Goal: Task Accomplishment & Management: Use online tool/utility

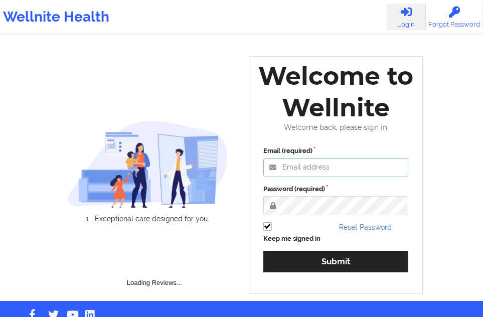
type input "[EMAIL_ADDRESS][DOMAIN_NAME]"
click at [292, 248] on div "Email (required) [EMAIL_ADDRESS][DOMAIN_NAME] Password (required) Keep me signe…" at bounding box center [336, 212] width 160 height 147
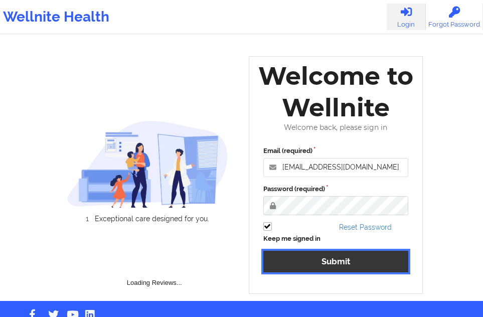
click at [291, 252] on button "Submit" at bounding box center [335, 262] width 145 height 22
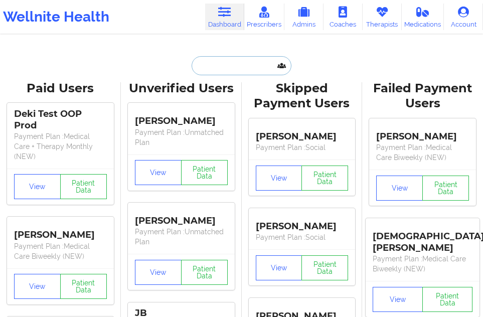
click at [237, 65] on input "text" at bounding box center [241, 65] width 99 height 19
click at [238, 60] on input "text" at bounding box center [241, 65] width 99 height 19
paste input "michaelle"
type input "michaelle"
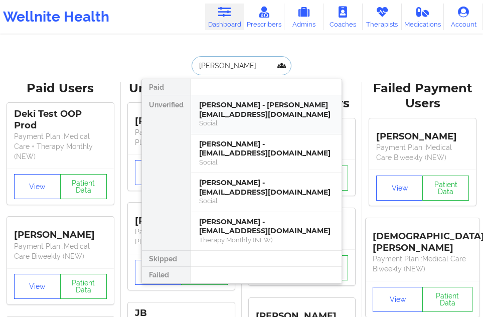
click at [230, 108] on div "Michaelle Jean - jeanttu@gmail.com" at bounding box center [266, 109] width 134 height 19
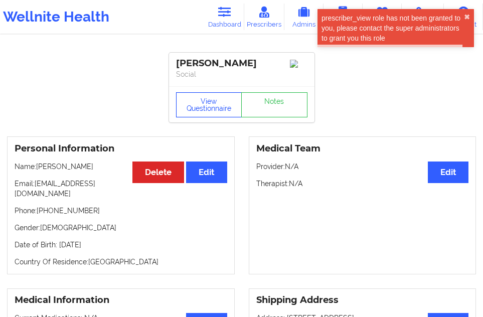
click at [204, 105] on button "View Questionnaire" at bounding box center [209, 104] width 66 height 25
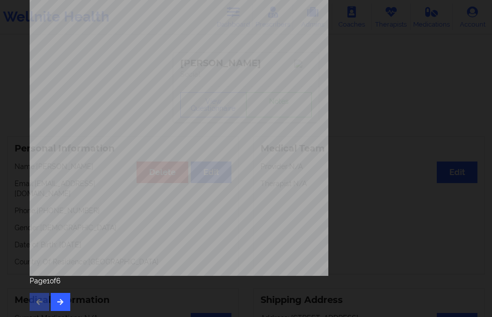
scroll to position [162, 0]
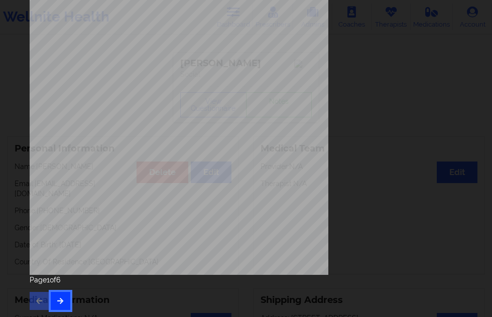
click at [62, 301] on icon "button" at bounding box center [60, 300] width 9 height 6
click at [63, 301] on icon "button" at bounding box center [60, 300] width 9 height 6
click at [63, 303] on icon "button" at bounding box center [60, 300] width 9 height 6
click at [63, 297] on icon "button" at bounding box center [60, 300] width 9 height 6
click at [62, 298] on icon "button" at bounding box center [60, 300] width 9 height 6
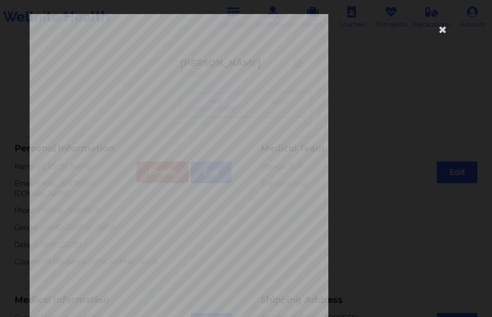
scroll to position [151, 0]
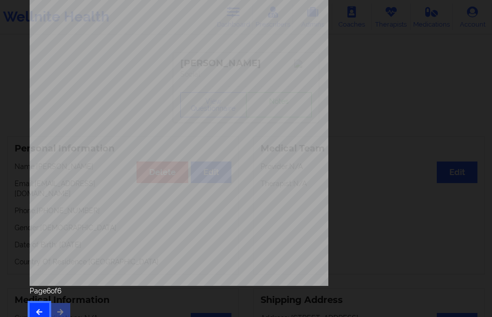
click at [40, 305] on button "button" at bounding box center [40, 312] width 20 height 18
click at [31, 306] on button "button" at bounding box center [40, 312] width 20 height 18
click at [63, 304] on button "button" at bounding box center [61, 312] width 20 height 18
click at [63, 303] on button "button" at bounding box center [61, 312] width 20 height 18
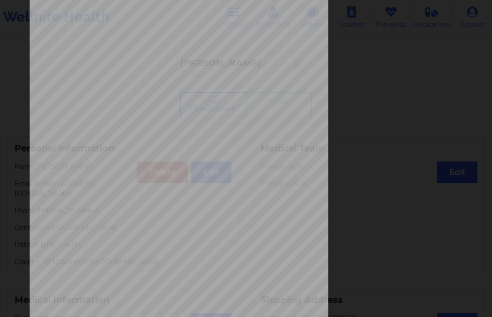
scroll to position [0, 0]
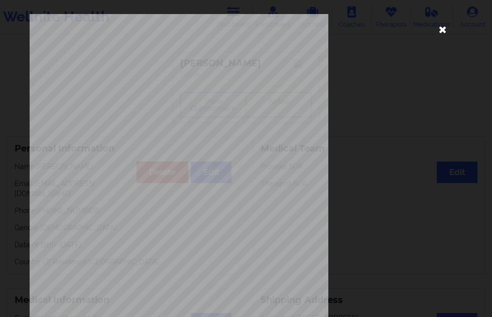
click at [445, 31] on icon at bounding box center [442, 29] width 16 height 16
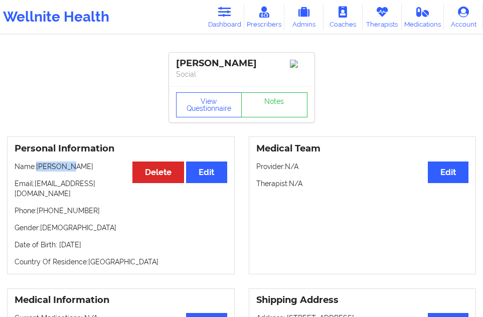
drag, startPoint x: 39, startPoint y: 170, endPoint x: 71, endPoint y: 171, distance: 31.6
click at [67, 171] on p "Name: Michaelle Jean" at bounding box center [121, 167] width 213 height 10
copy p "Michaelle"
click at [78, 172] on p "Name: Michaelle Jean" at bounding box center [121, 167] width 213 height 10
drag, startPoint x: 39, startPoint y: 170, endPoint x: 65, endPoint y: 169, distance: 25.6
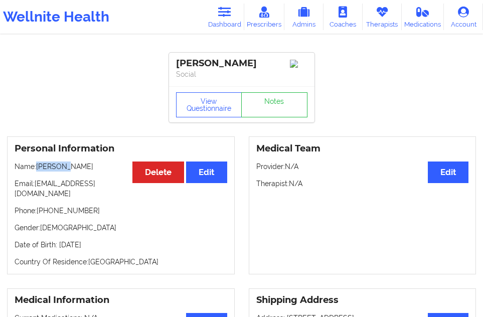
click at [65, 169] on p "Name: Michaelle Jean" at bounding box center [121, 167] width 213 height 10
drag, startPoint x: 68, startPoint y: 169, endPoint x: 37, endPoint y: 170, distance: 31.1
click at [37, 170] on p "Name: Michaelle Jean" at bounding box center [121, 167] width 213 height 10
copy p "Michaelle"
drag, startPoint x: 91, startPoint y: 170, endPoint x: 70, endPoint y: 170, distance: 21.1
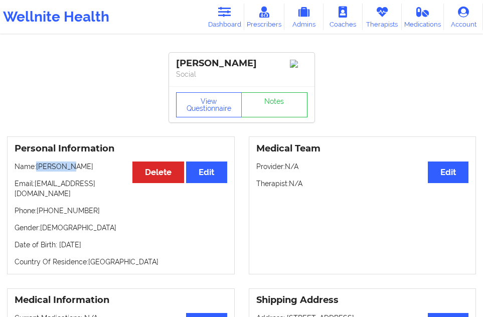
click at [70, 170] on p "Name: Michaelle Jean" at bounding box center [121, 167] width 213 height 10
copy p "Jean"
click at [203, 117] on button "View Questionnaire" at bounding box center [209, 104] width 66 height 25
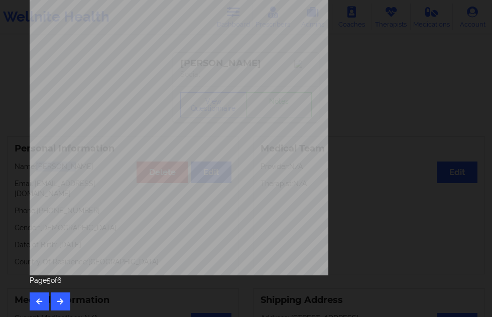
scroll to position [162, 0]
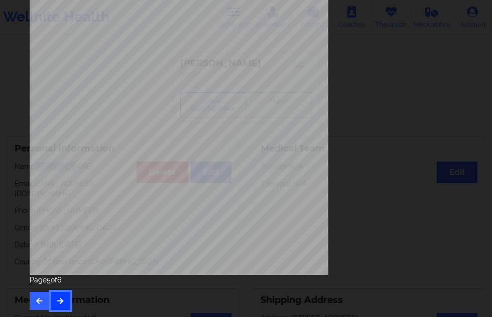
click at [62, 300] on icon "button" at bounding box center [60, 300] width 9 height 6
click at [36, 304] on icon "button" at bounding box center [39, 300] width 9 height 6
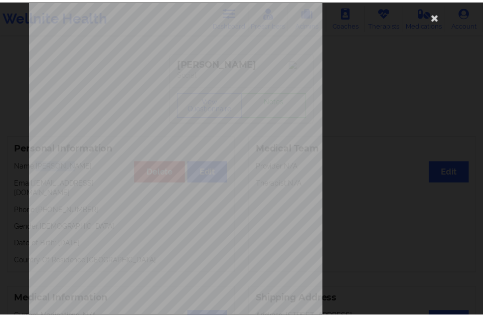
scroll to position [11, 0]
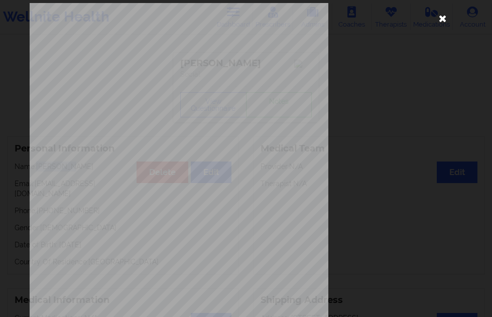
click at [434, 20] on icon at bounding box center [442, 18] width 16 height 16
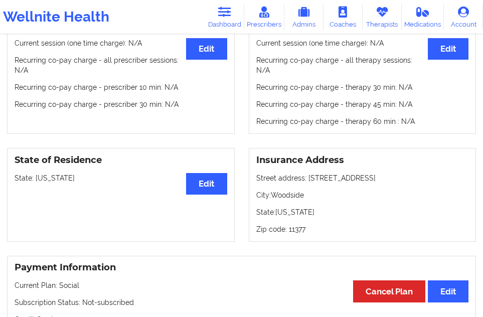
scroll to position [351, 0]
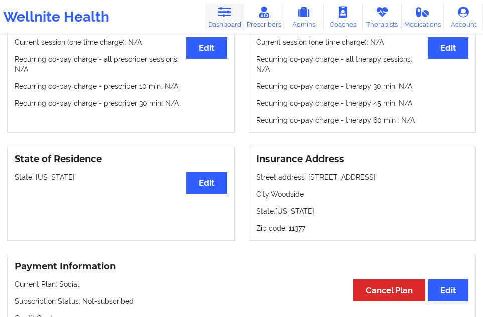
click at [236, 17] on link "Dashboard" at bounding box center [224, 17] width 39 height 27
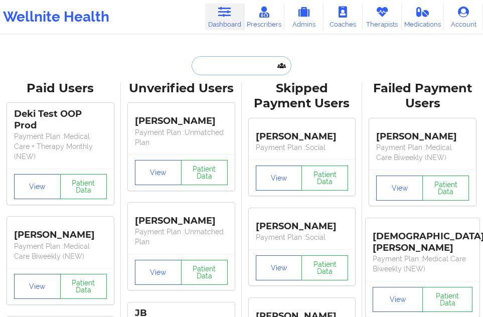
click at [213, 72] on input "text" at bounding box center [241, 65] width 99 height 19
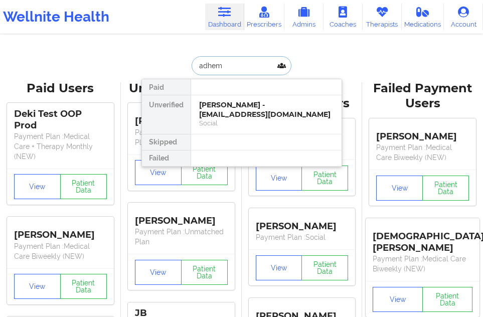
type input "adhem"
click at [210, 140] on div at bounding box center [266, 142] width 151 height 16
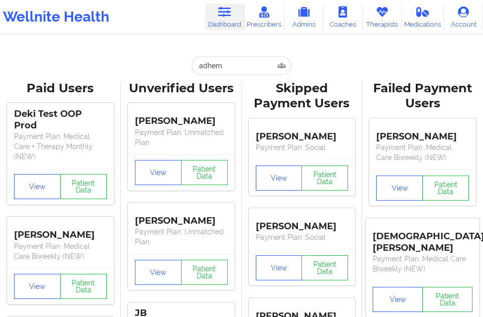
click at [214, 122] on div "[PERSON_NAME]" at bounding box center [181, 117] width 93 height 19
click at [228, 64] on input "adhem" at bounding box center [241, 65] width 99 height 19
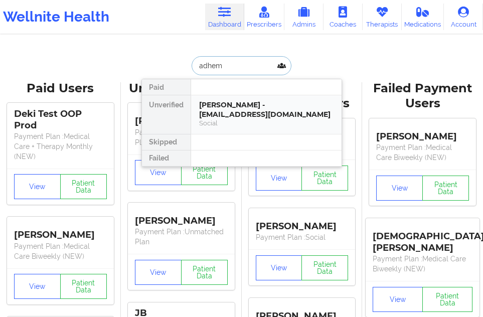
click at [224, 102] on div "Celine Adhemard - c.adhemard@yahoo.fr" at bounding box center [266, 109] width 134 height 19
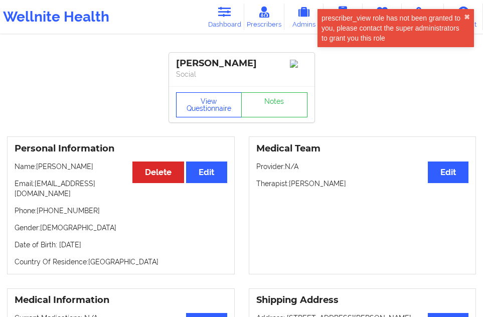
click at [210, 108] on button "View Questionnaire" at bounding box center [209, 104] width 66 height 25
click at [466, 18] on button "✖︎" at bounding box center [467, 17] width 6 height 8
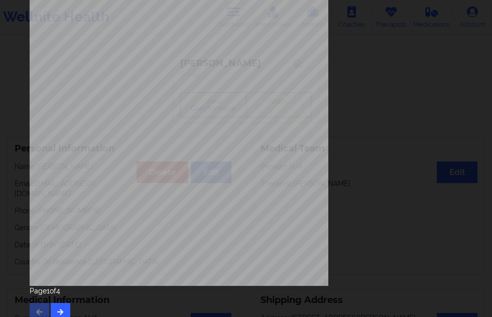
scroll to position [162, 0]
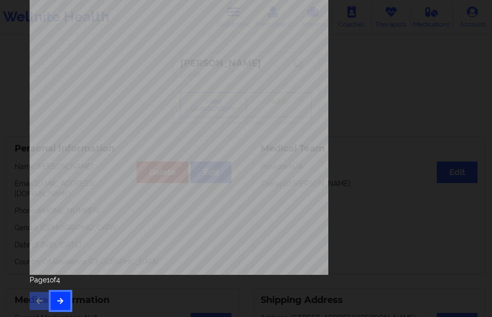
click at [58, 305] on button "button" at bounding box center [61, 301] width 20 height 18
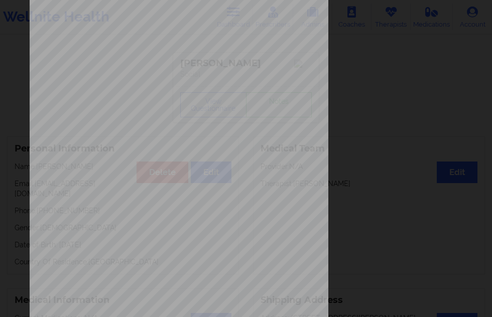
scroll to position [151, 0]
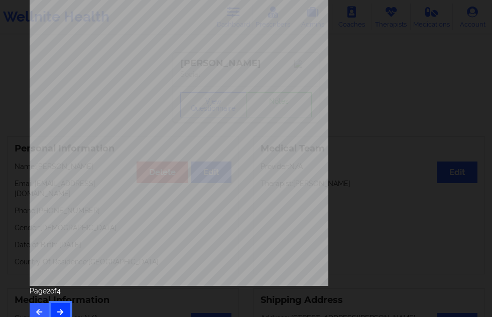
click at [67, 308] on button "button" at bounding box center [61, 312] width 20 height 18
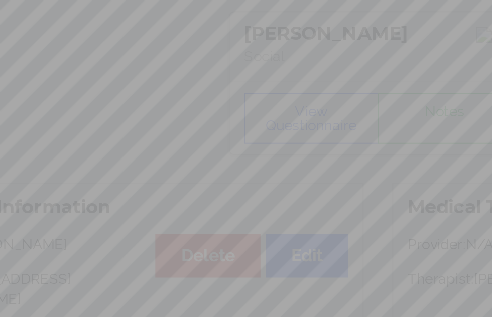
scroll to position [88, 0]
